Goal: Check status: Check status

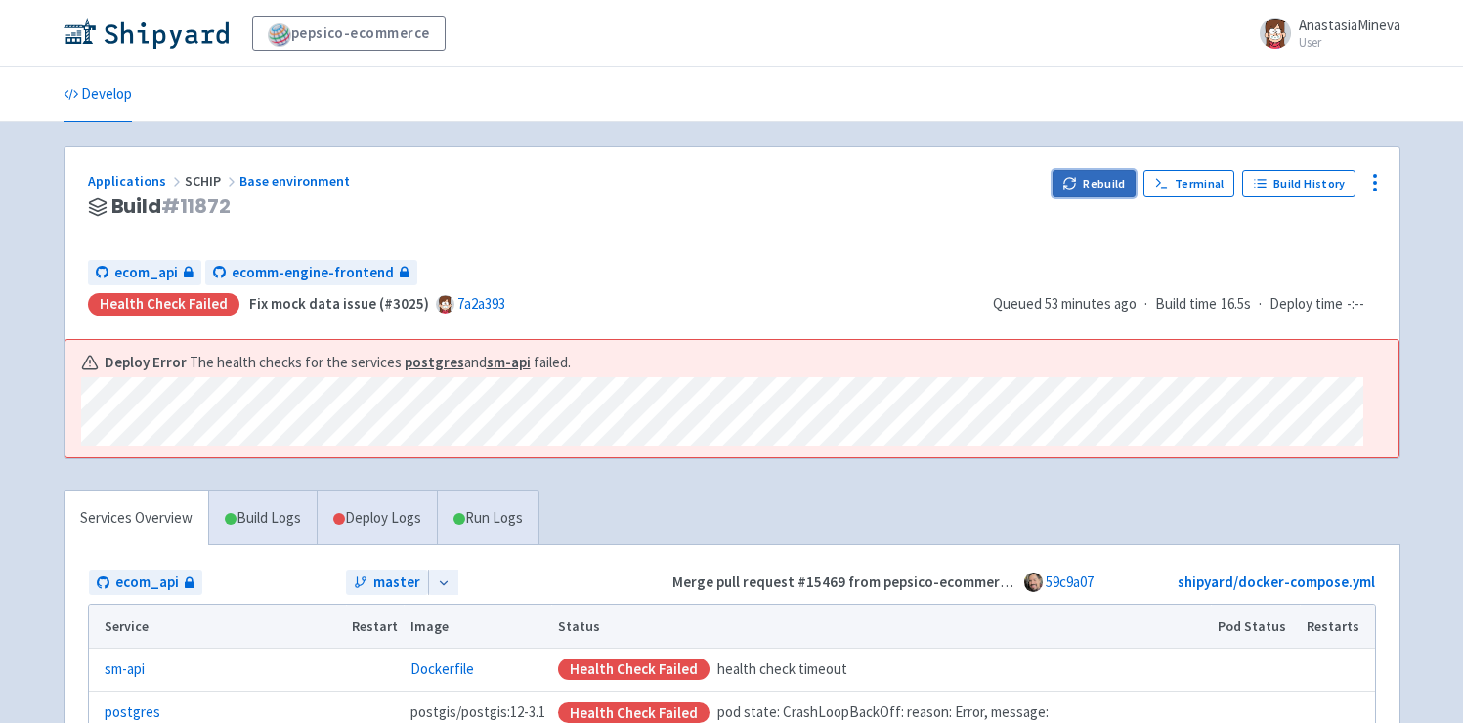
click at [1091, 174] on button "Rebuild" at bounding box center [1094, 183] width 84 height 27
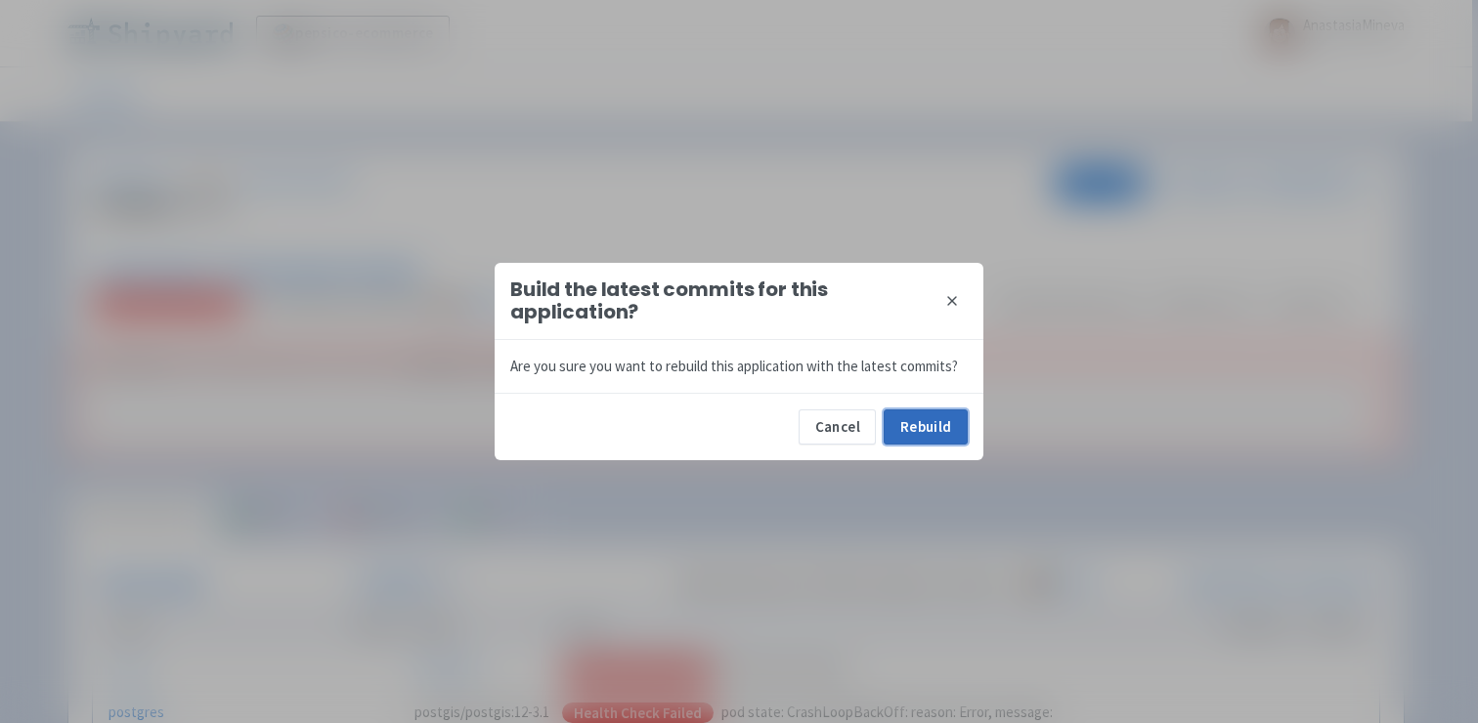
click at [919, 417] on button "Rebuild" at bounding box center [925, 426] width 84 height 35
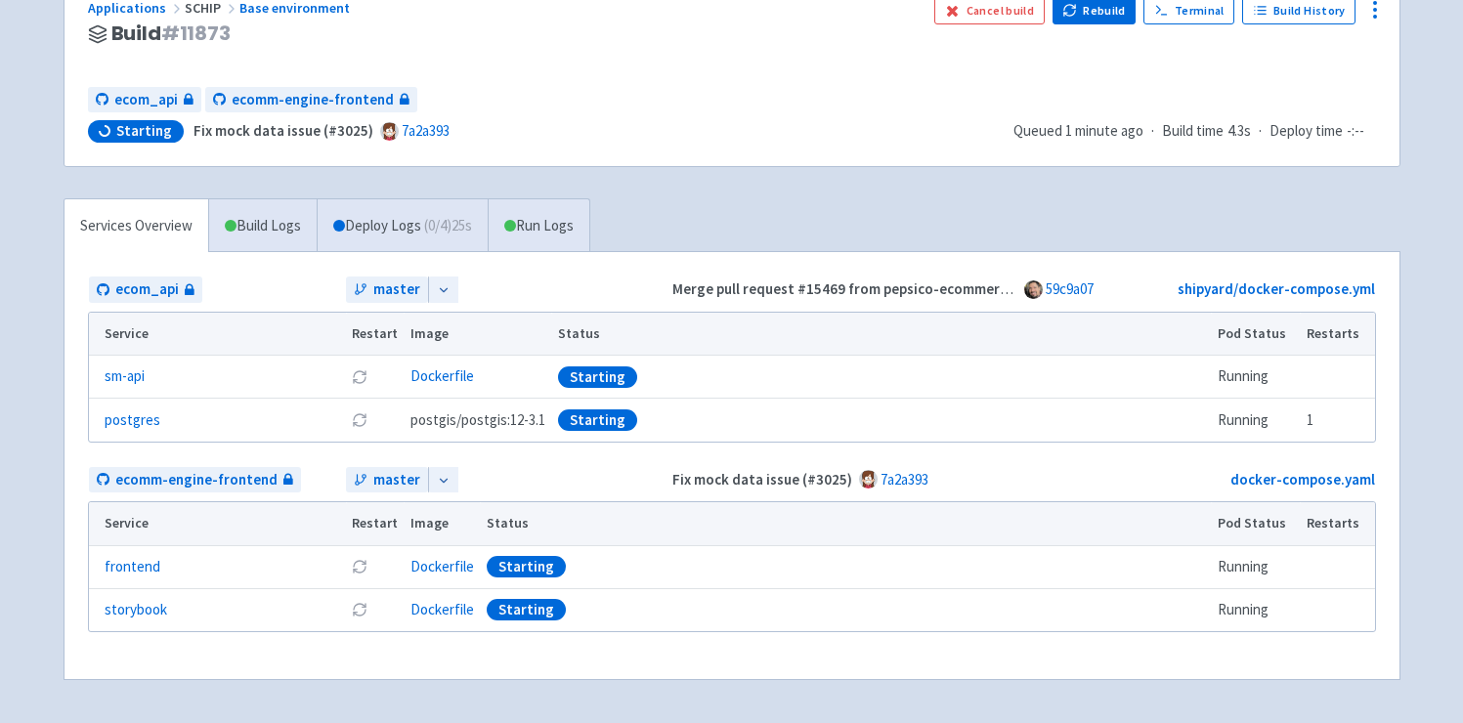
scroll to position [237, 0]
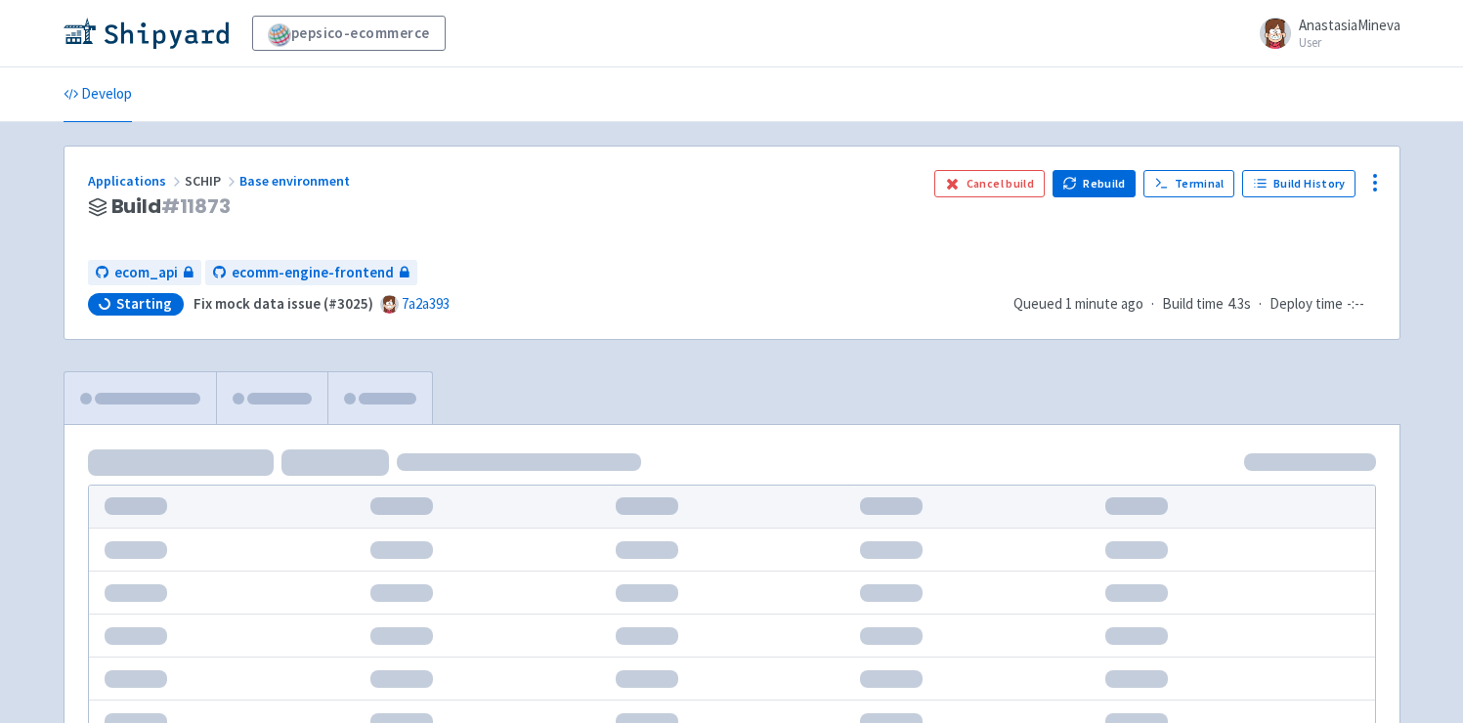
scroll to position [184, 0]
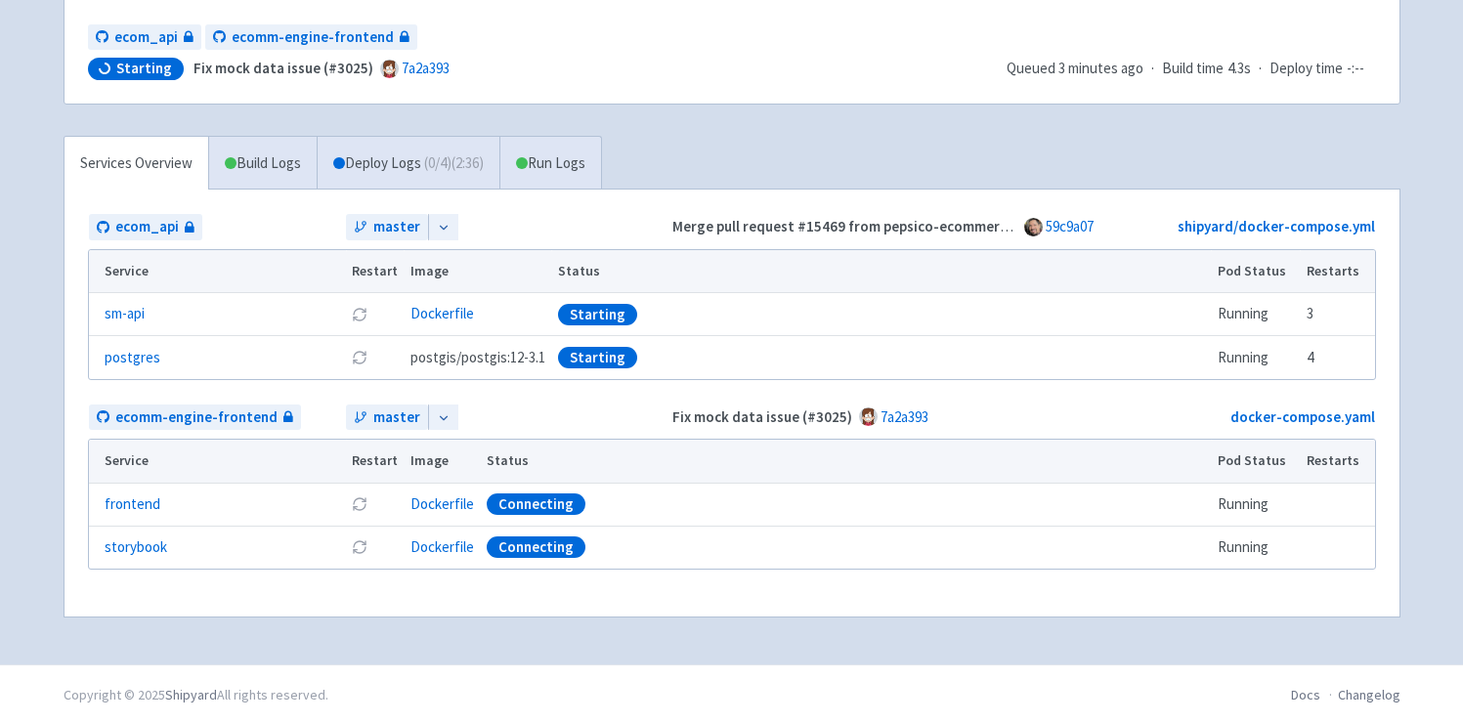
scroll to position [236, 0]
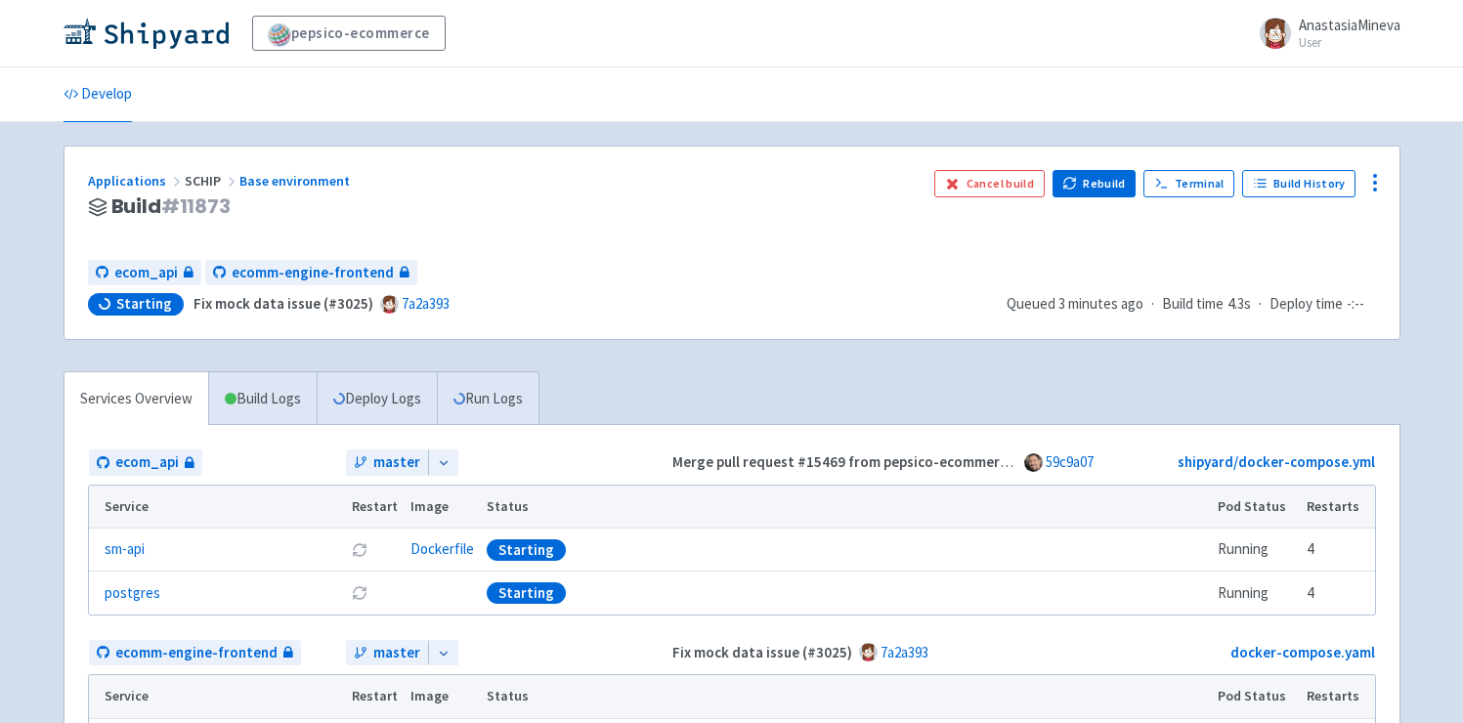
scroll to position [182, 0]
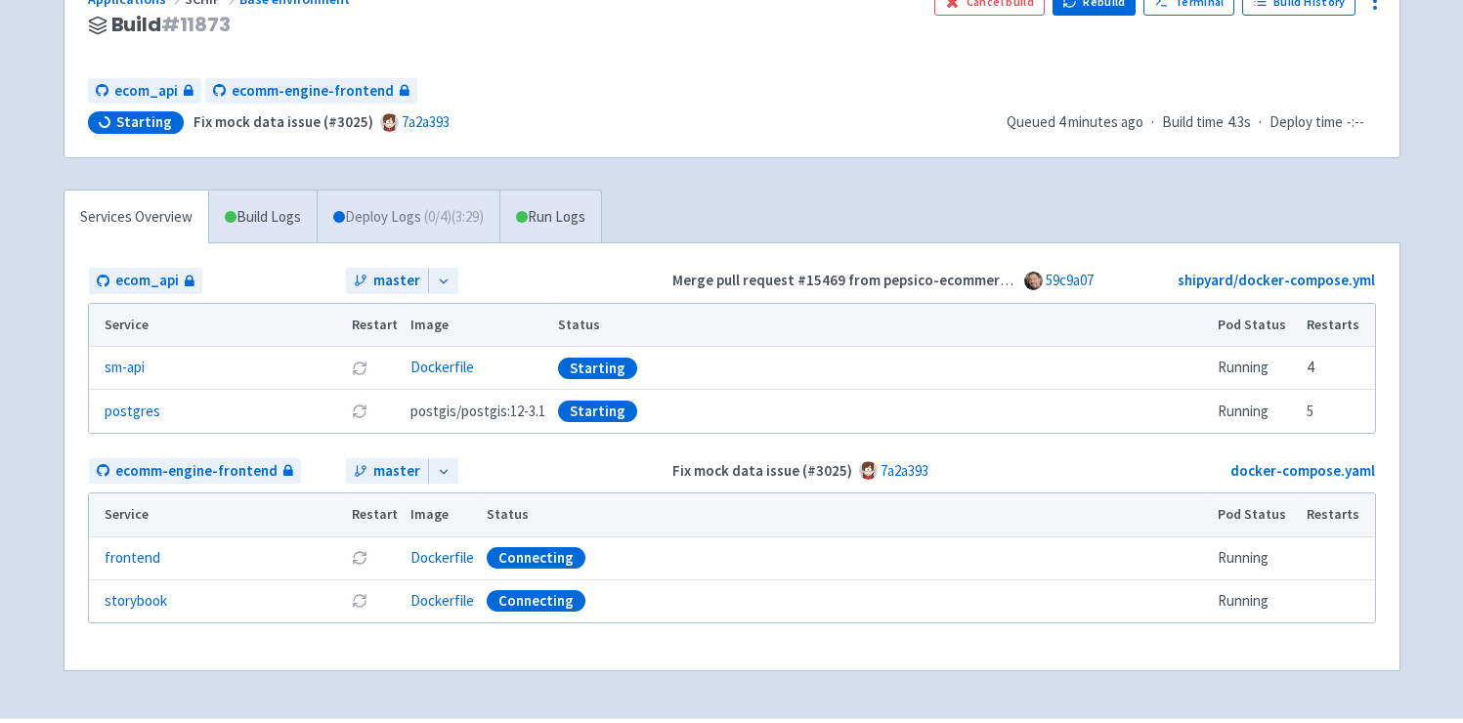
click at [430, 217] on link "Deploy Logs ( 0 / 4 ) (3:29)" at bounding box center [408, 218] width 183 height 54
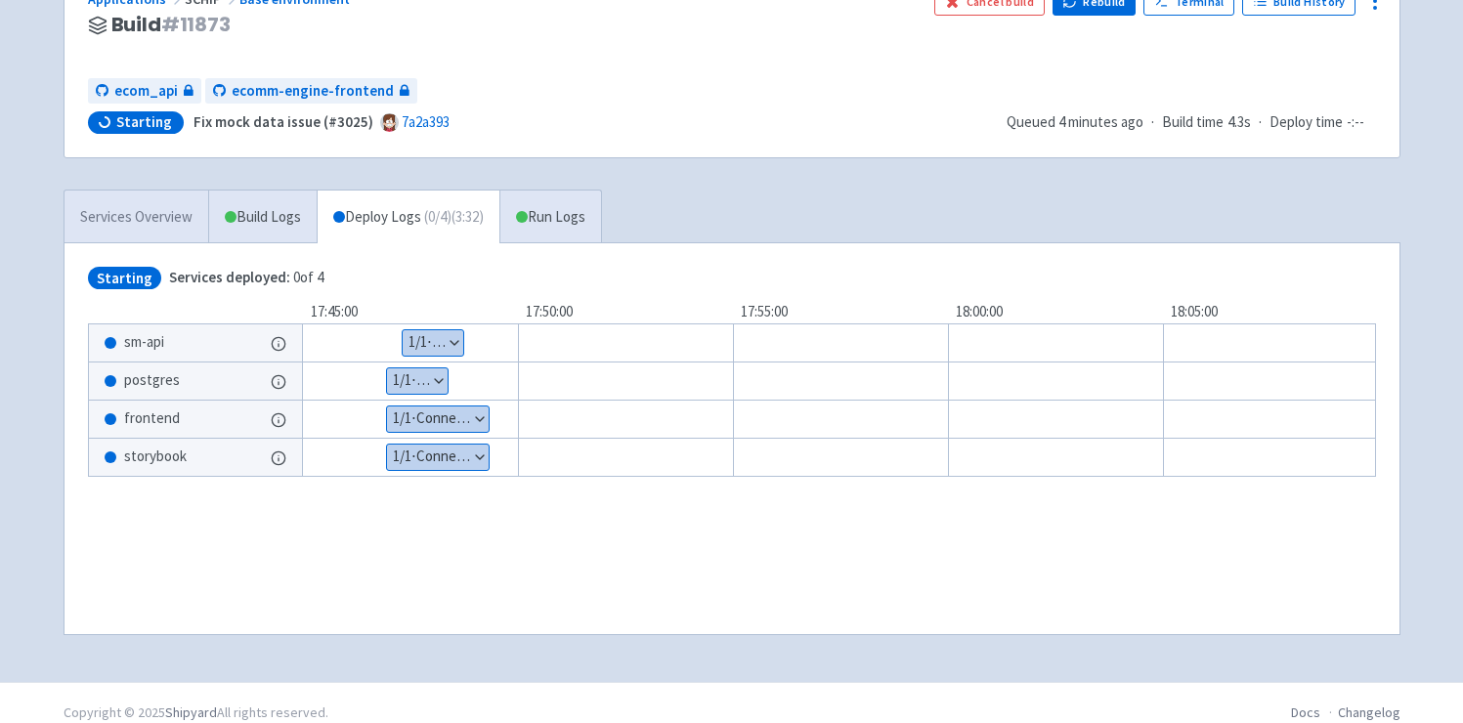
click at [133, 212] on link "Services Overview" at bounding box center [136, 218] width 144 height 54
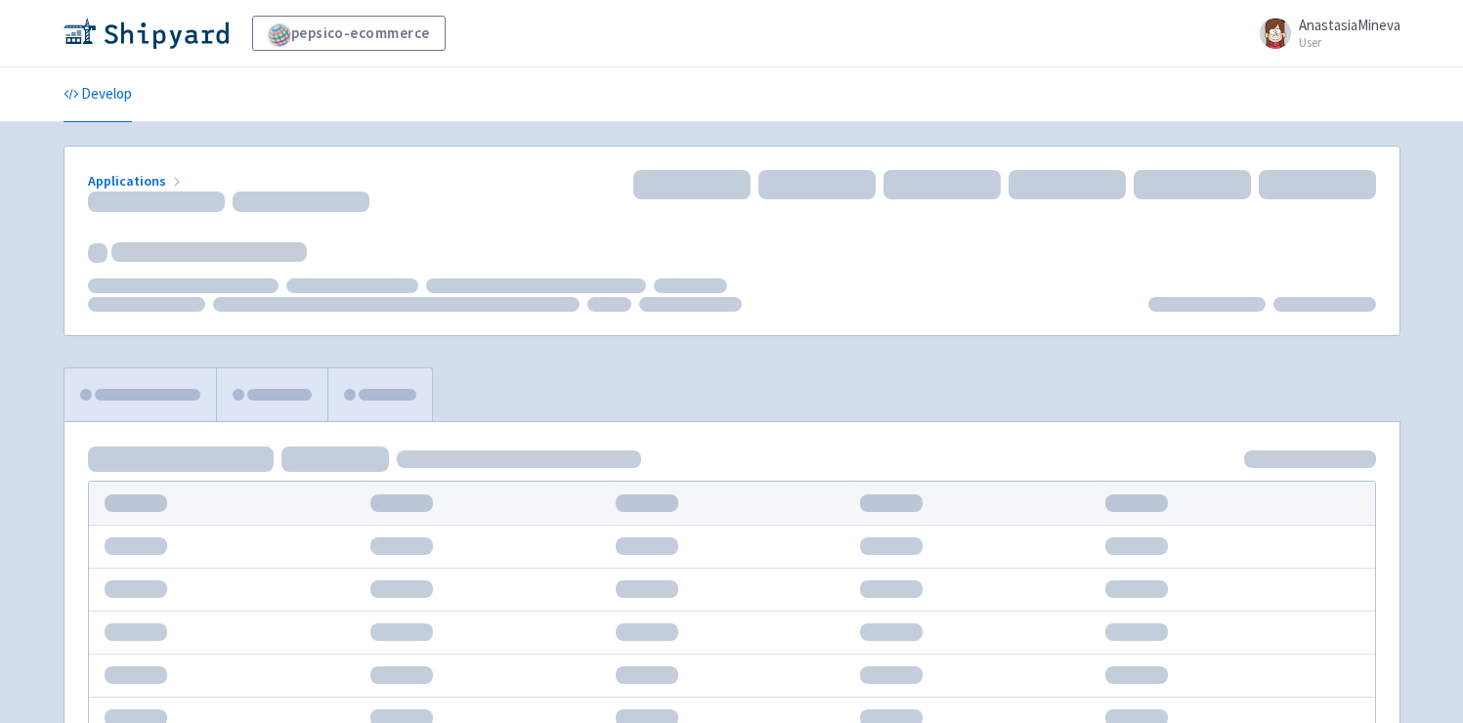
scroll to position [182, 0]
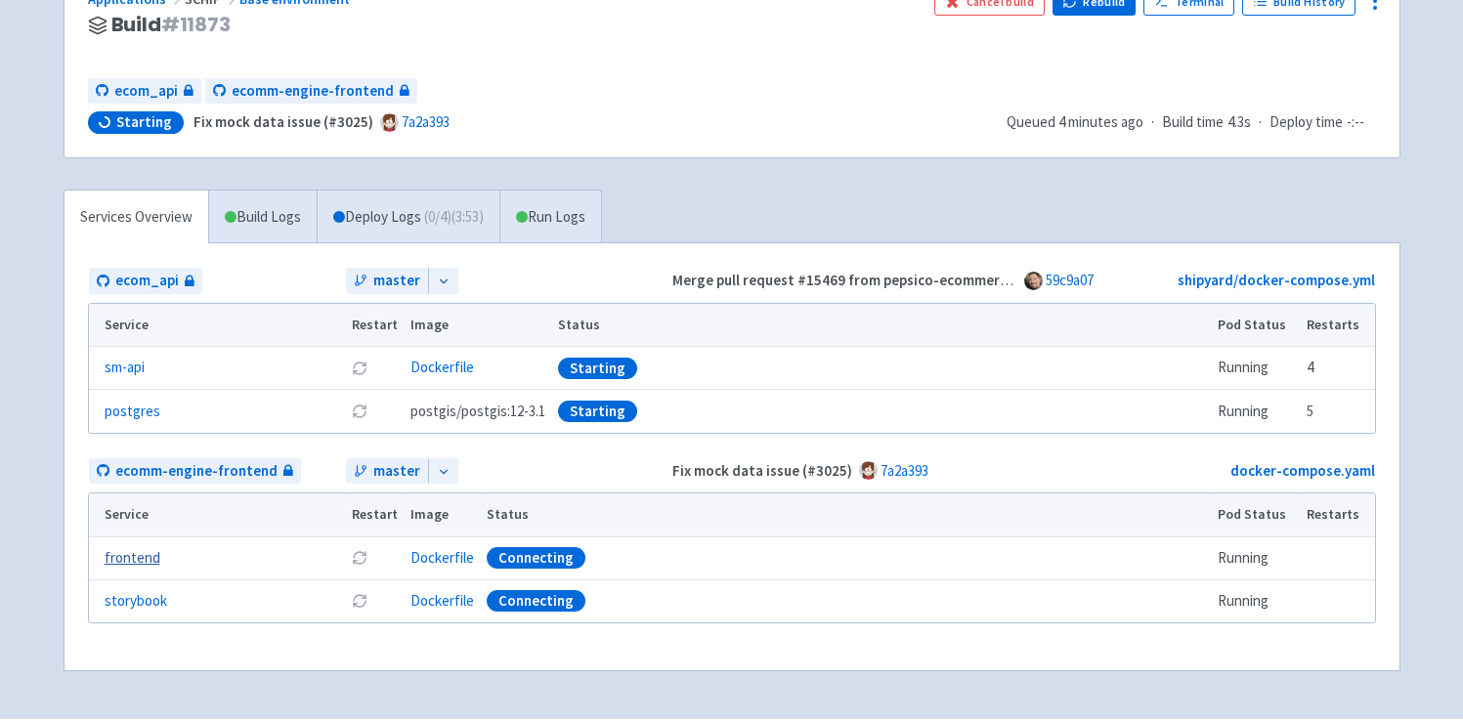
click at [138, 559] on link "frontend" at bounding box center [133, 558] width 56 height 22
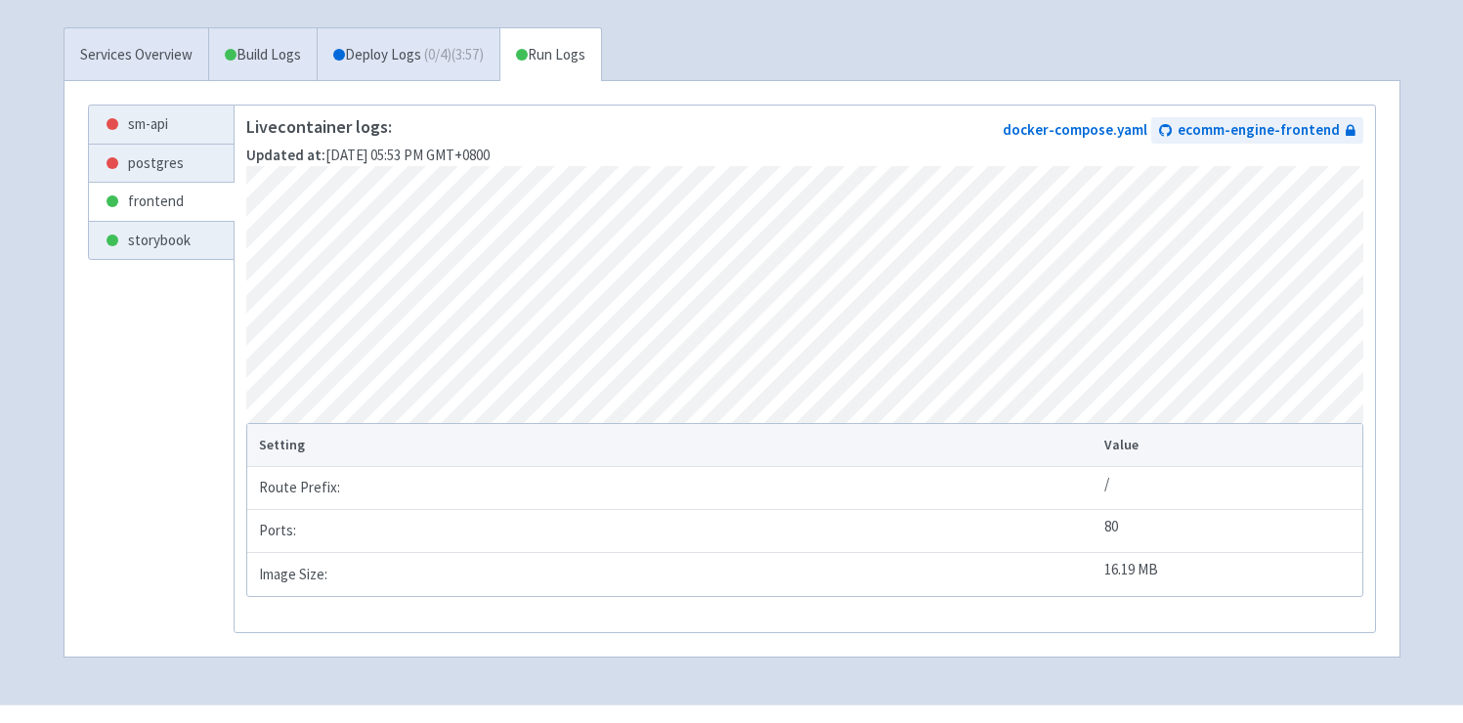
scroll to position [322, 0]
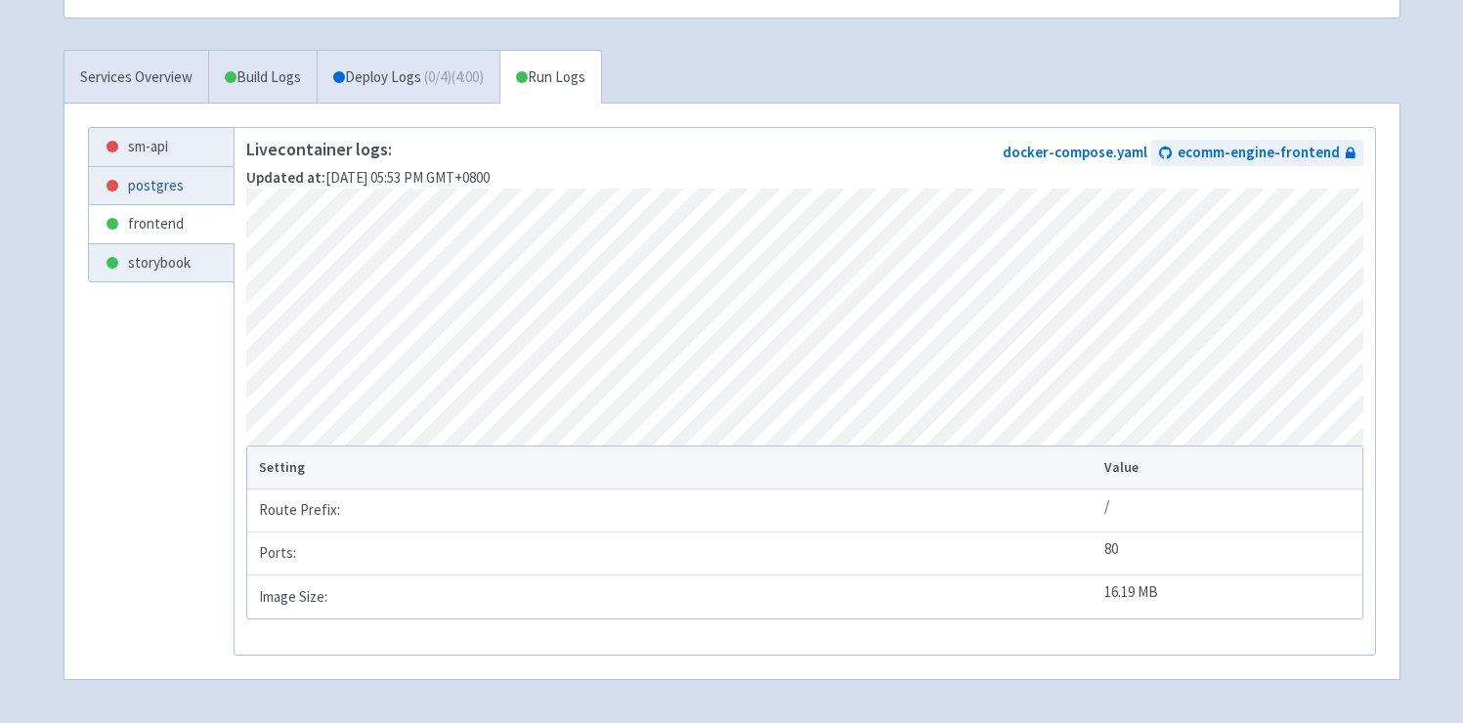
click at [146, 184] on link "postgres" at bounding box center [161, 186] width 145 height 38
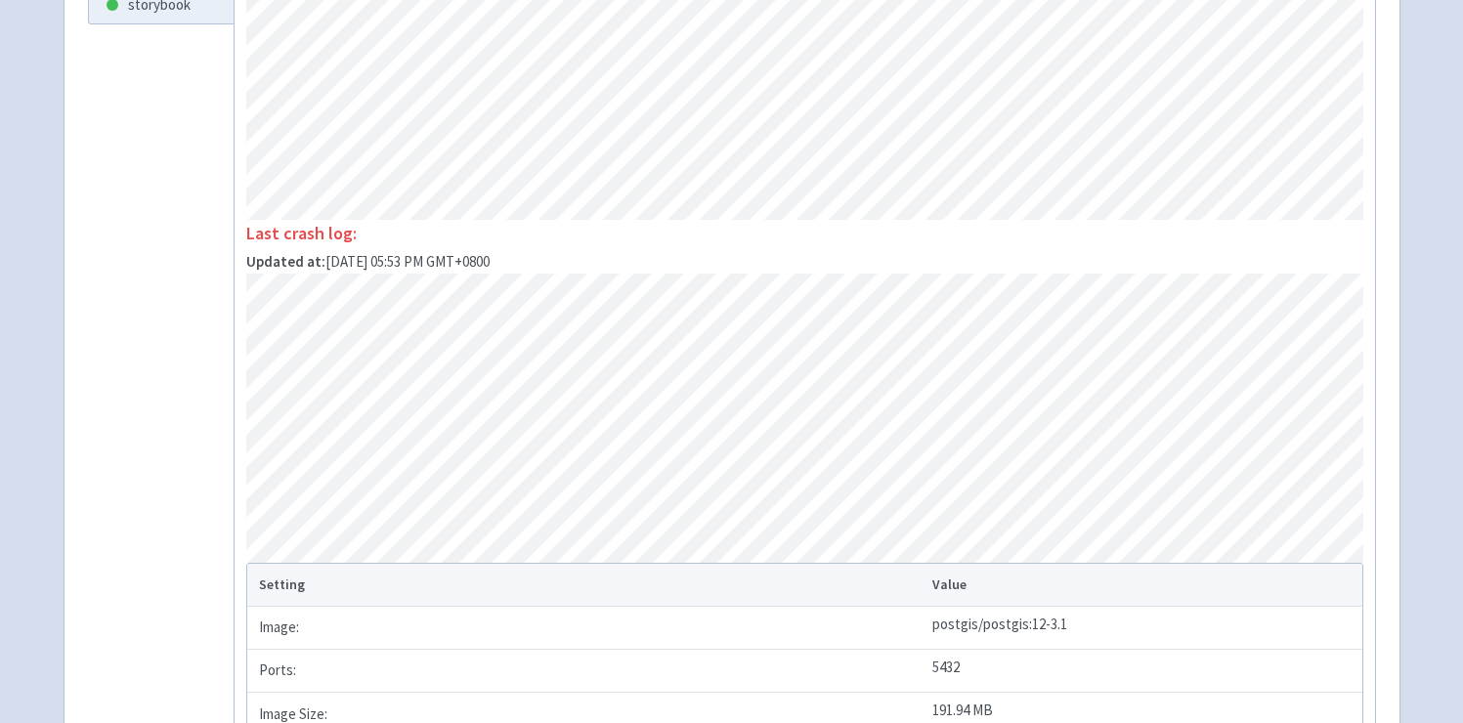
scroll to position [250, 0]
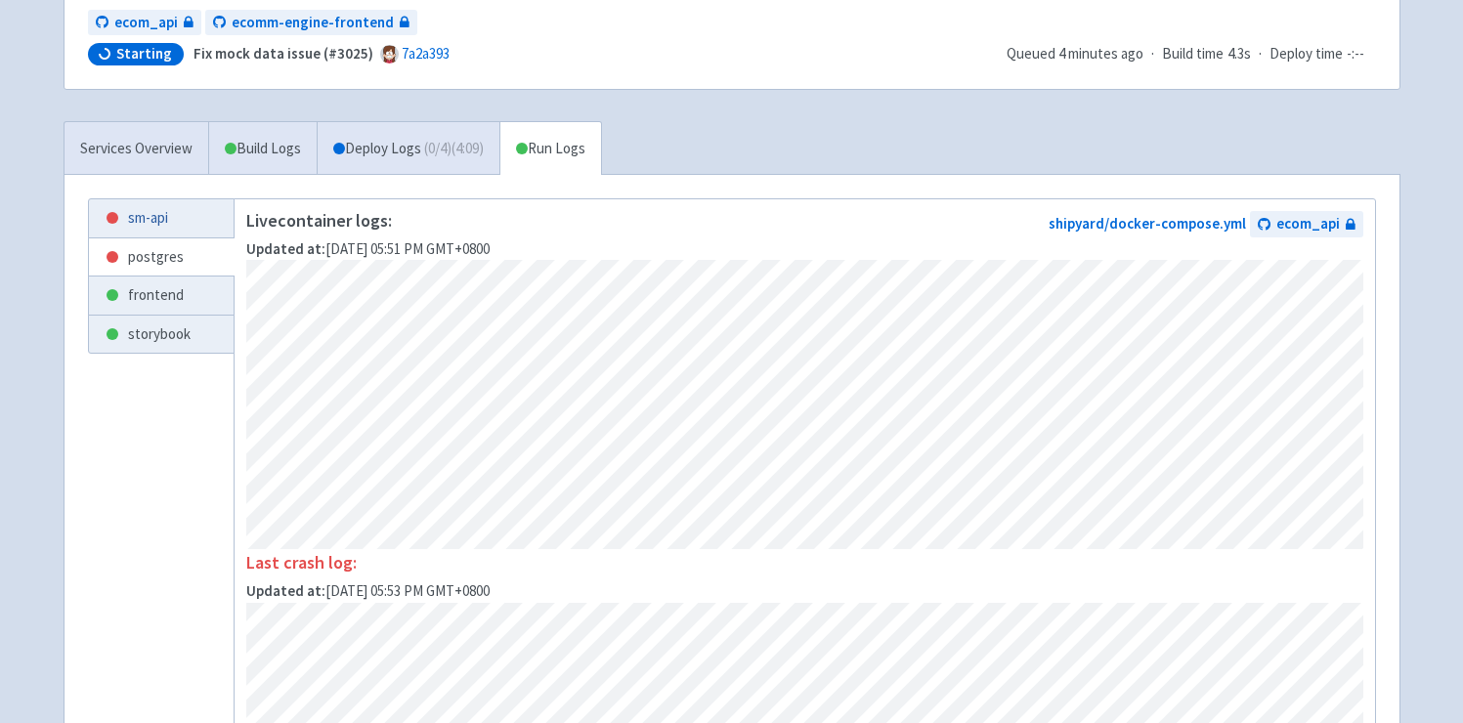
click at [187, 217] on link "sm-api" at bounding box center [161, 218] width 145 height 38
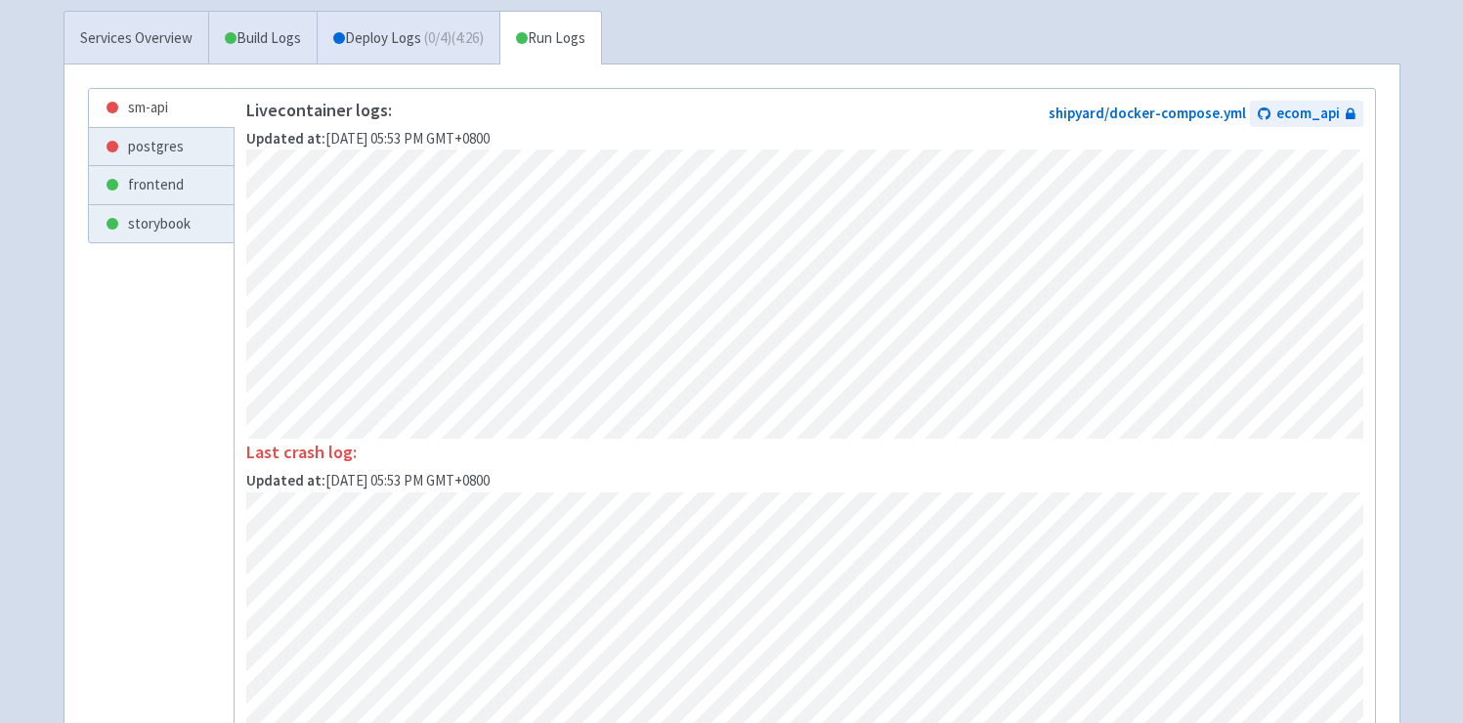
scroll to position [344, 0]
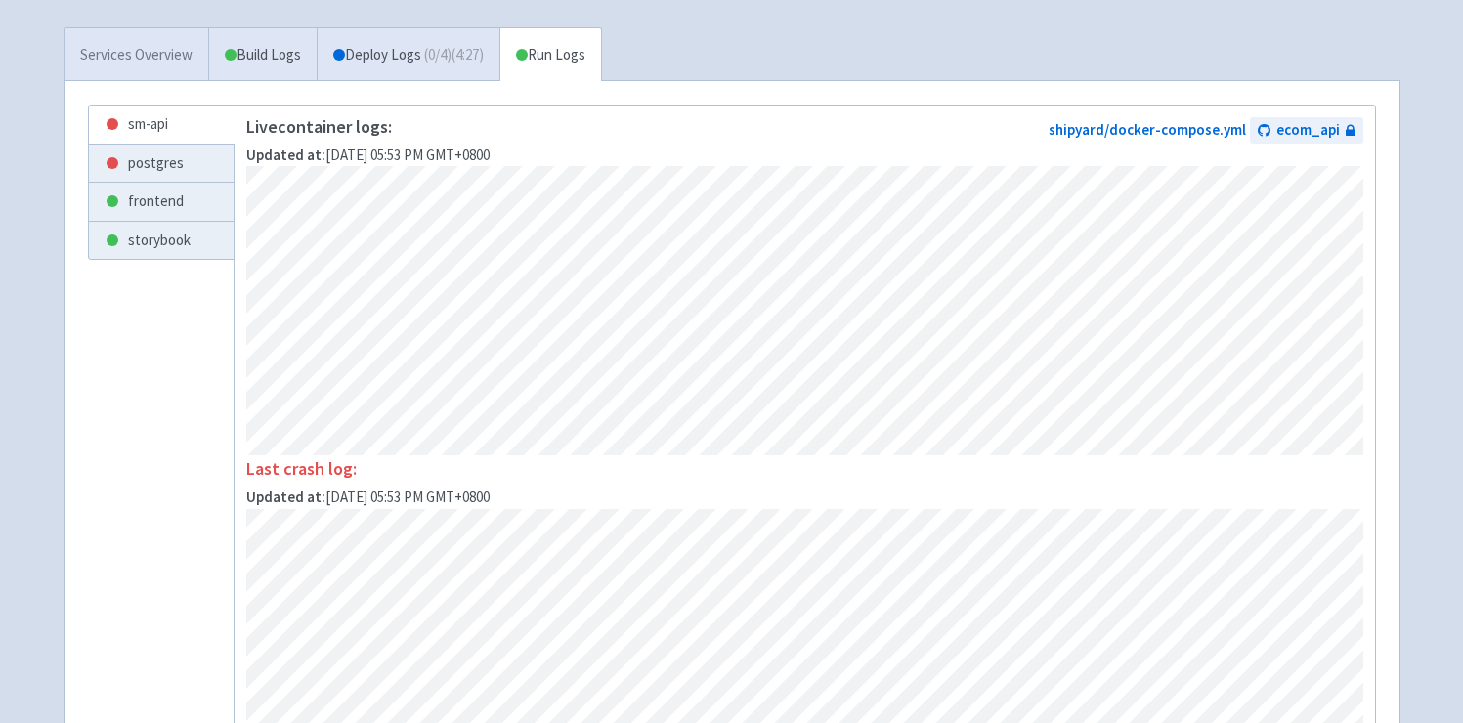
click at [173, 53] on link "Services Overview" at bounding box center [136, 55] width 144 height 54
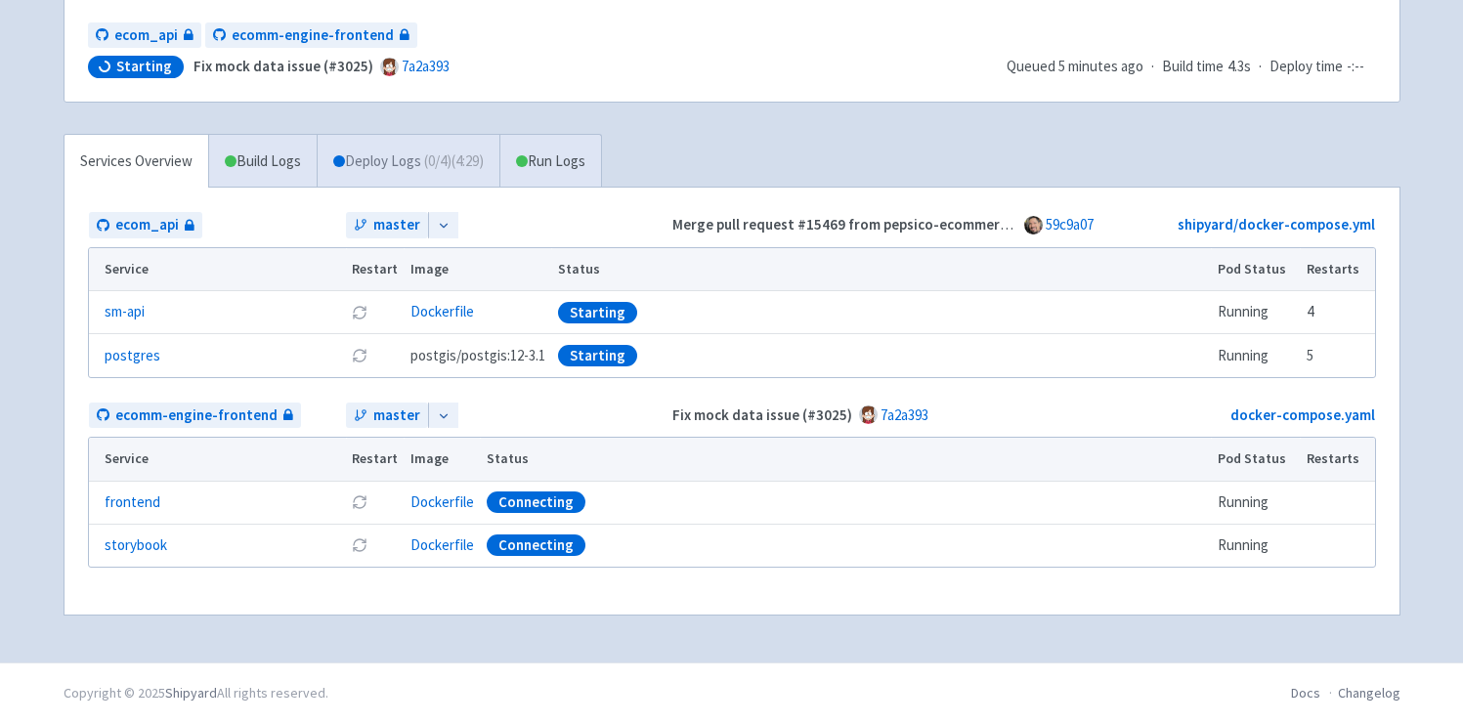
click at [390, 168] on link "Deploy Logs ( 0 / 4 ) (4:29)" at bounding box center [408, 162] width 183 height 54
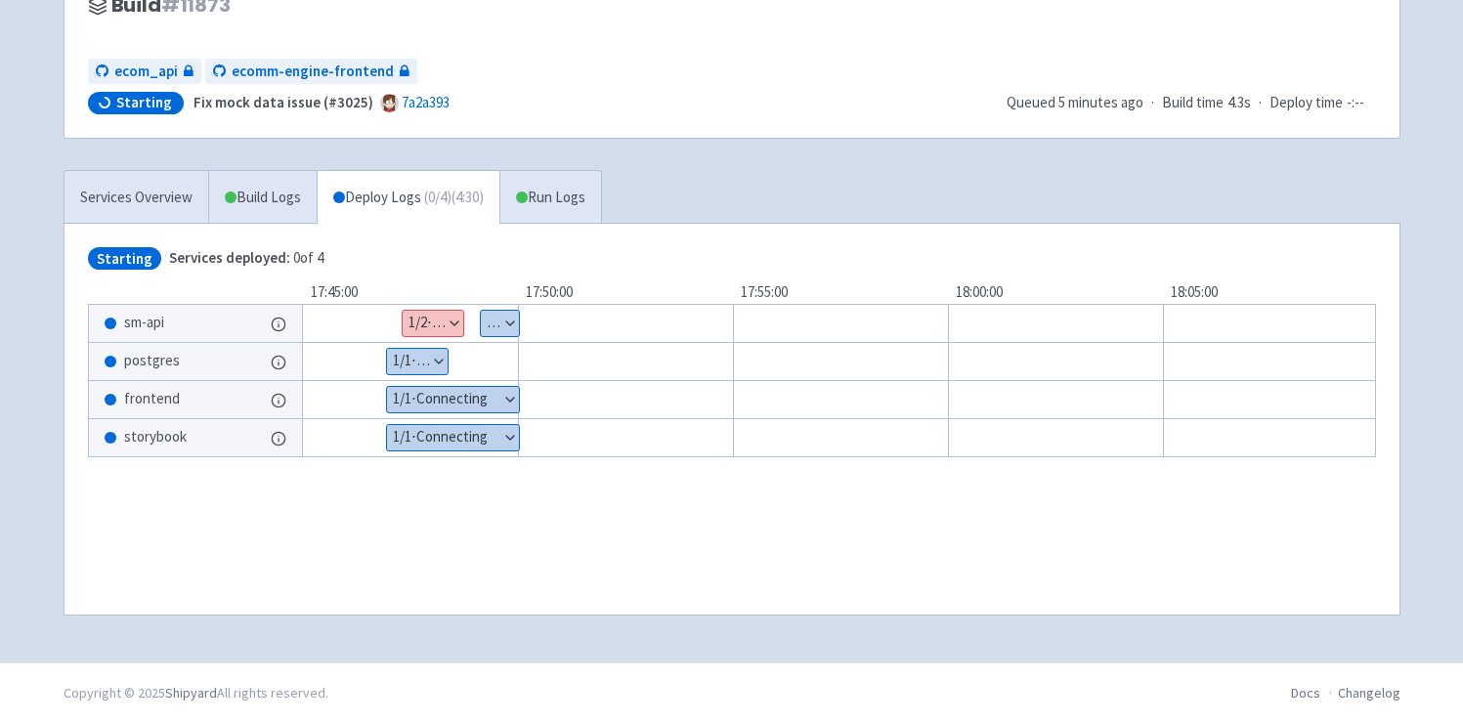
click at [447, 321] on button "Show details" at bounding box center [433, 323] width 61 height 25
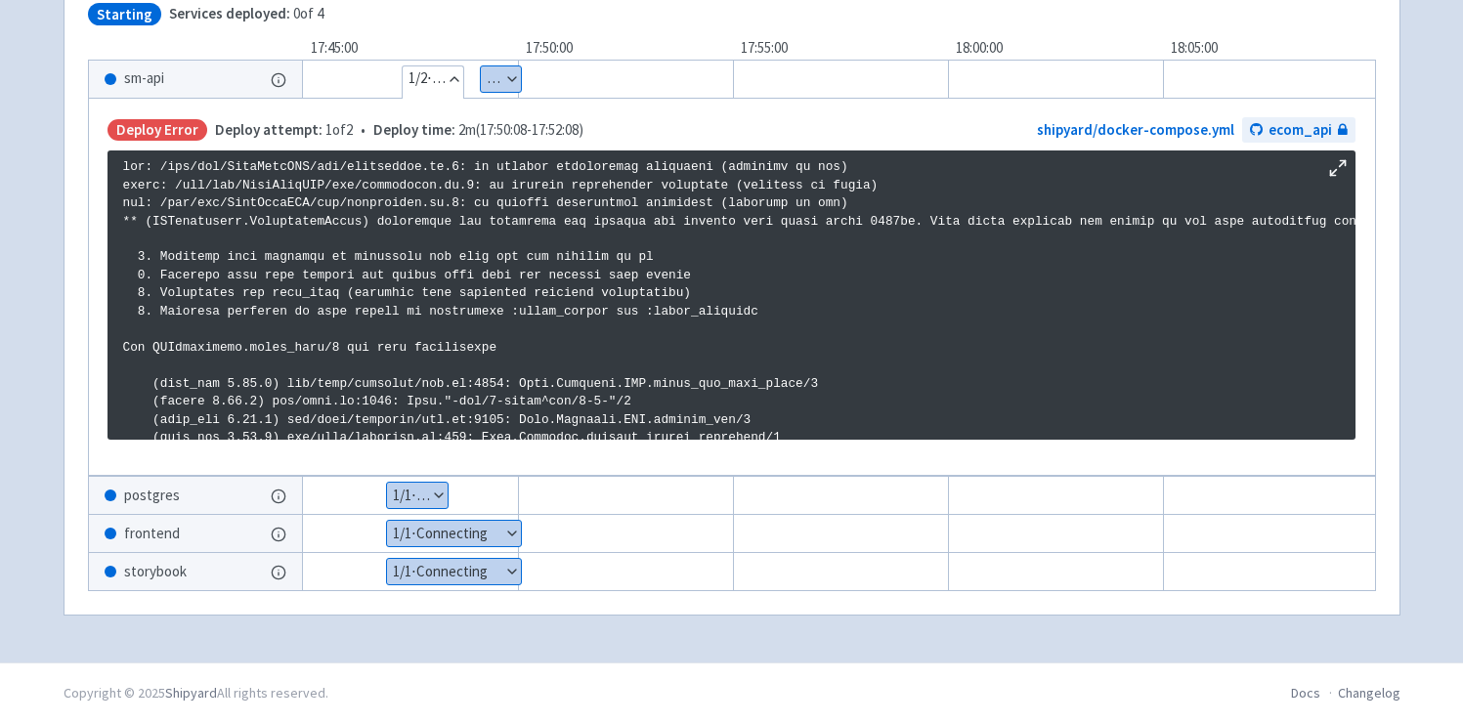
scroll to position [0, 0]
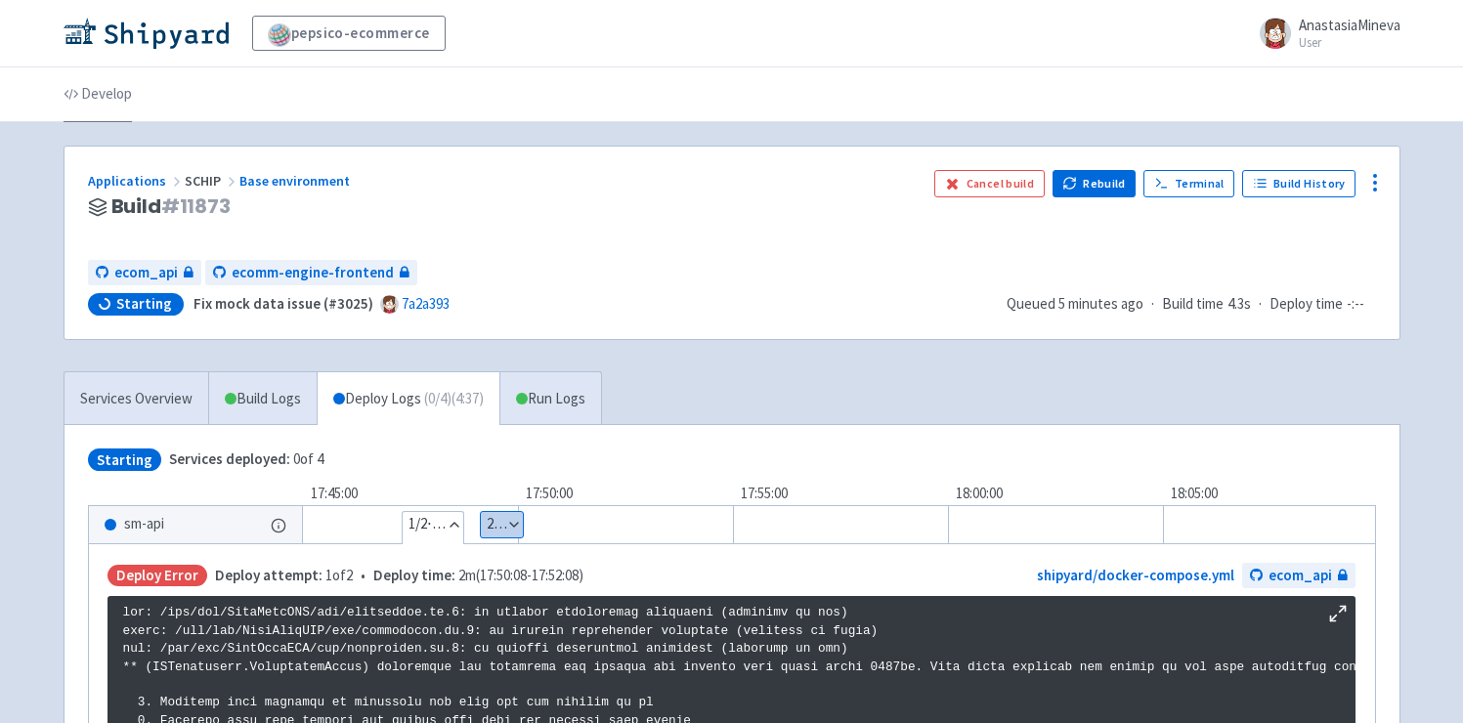
click at [101, 99] on link "Develop" at bounding box center [98, 94] width 68 height 55
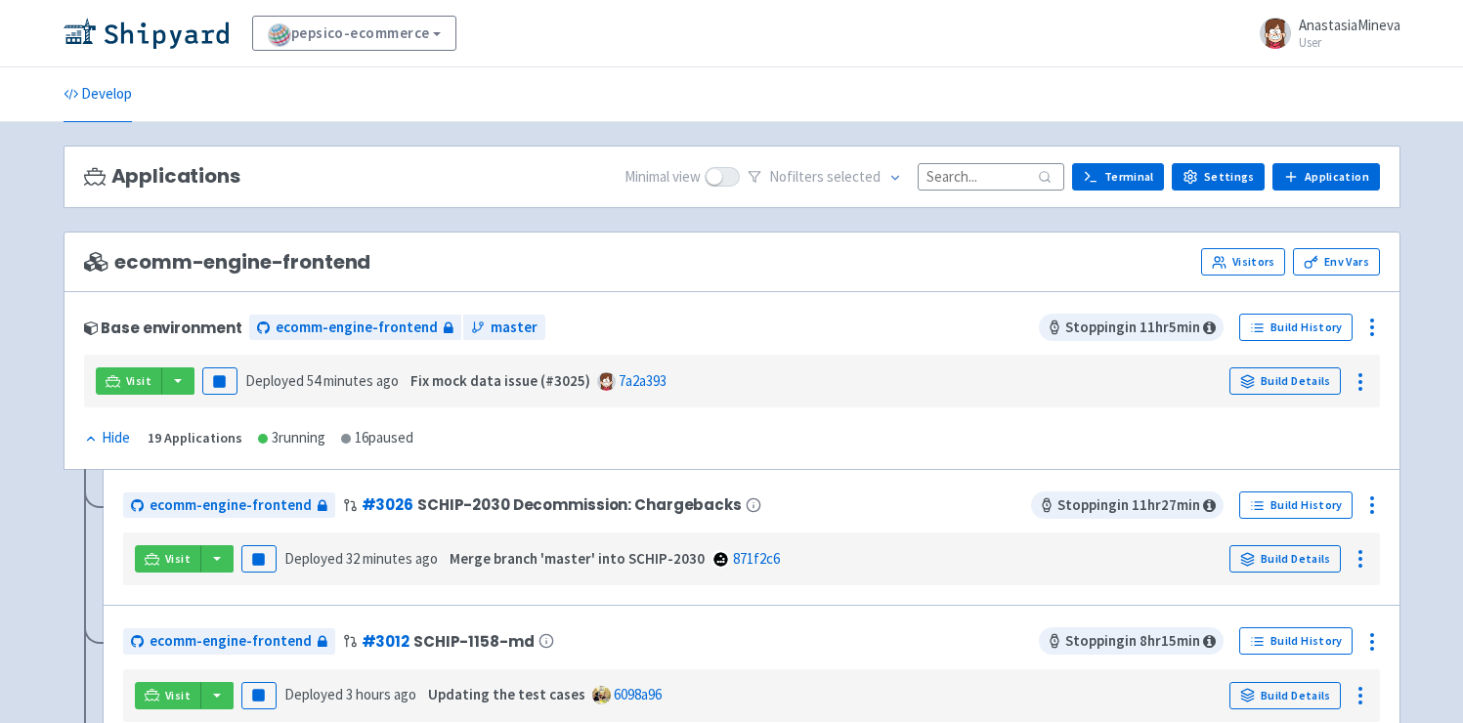
click at [97, 443] on icon at bounding box center [91, 439] width 14 height 14
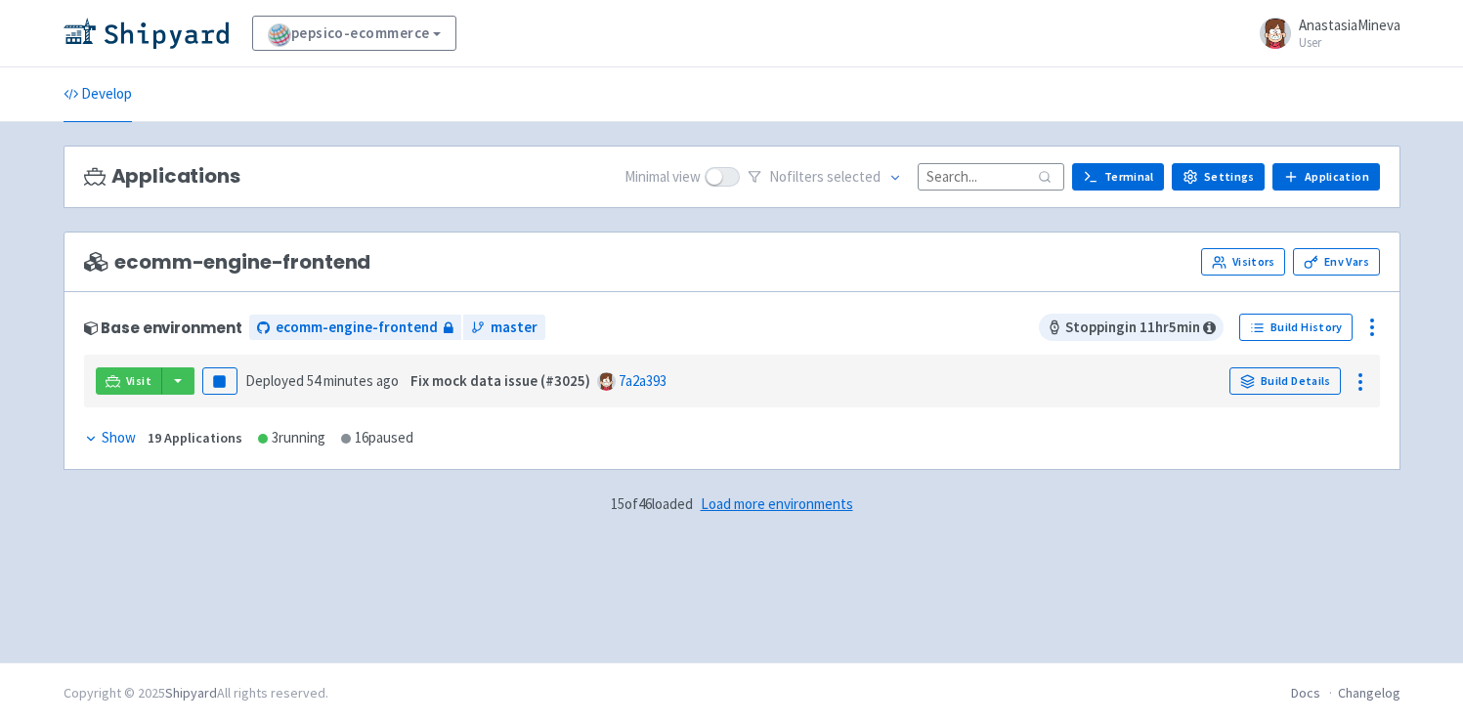
click at [101, 434] on div "Show" at bounding box center [110, 438] width 52 height 22
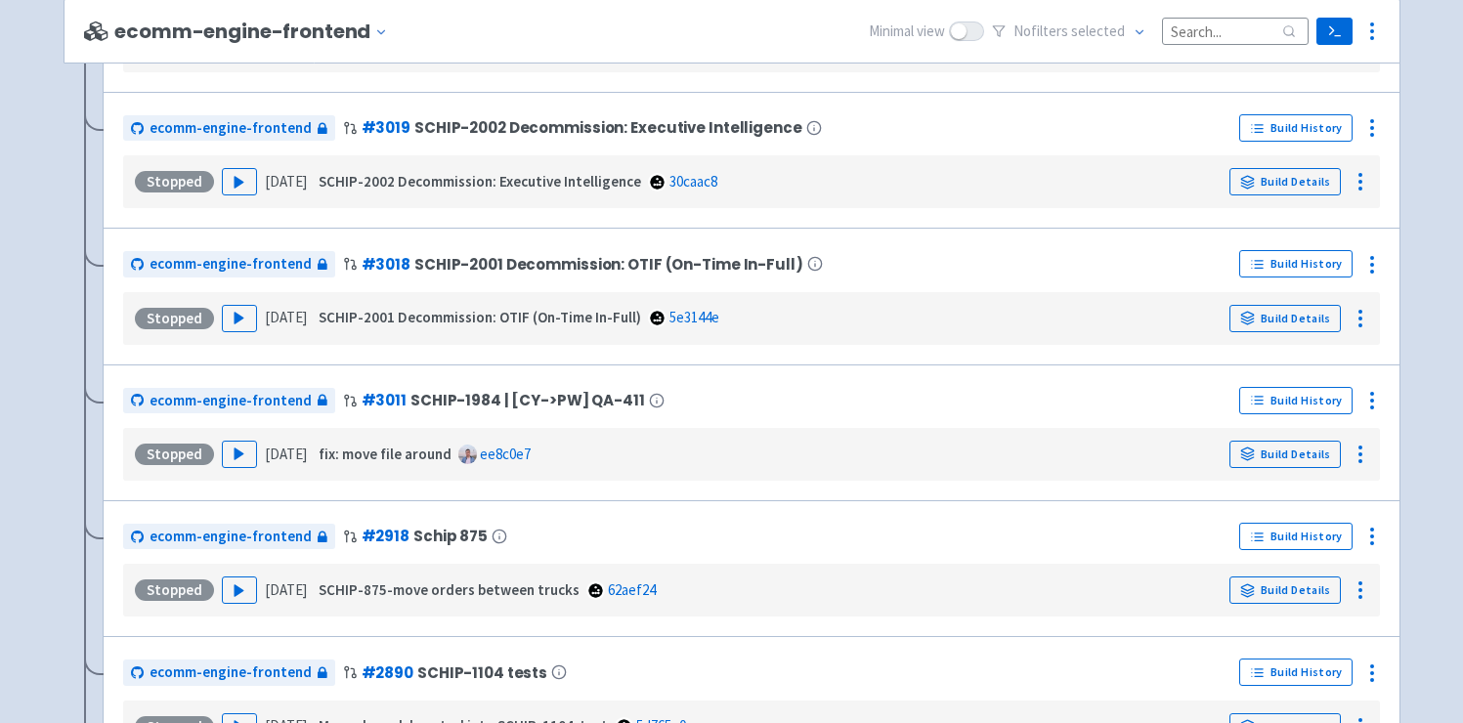
scroll to position [2625, 0]
